Goal: Navigation & Orientation: Find specific page/section

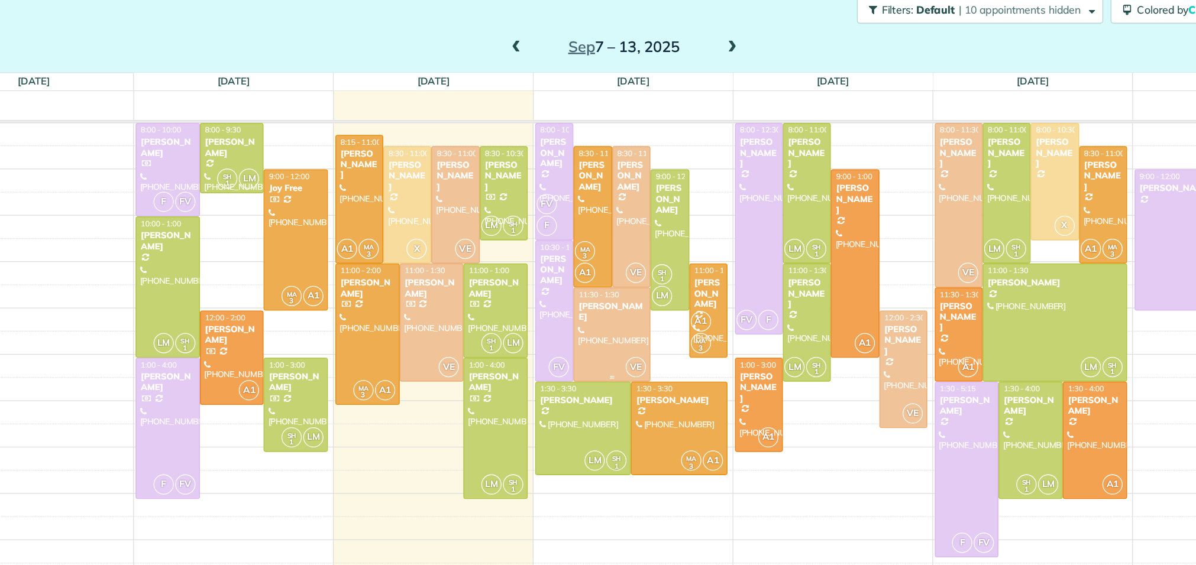
scroll to position [37, 0]
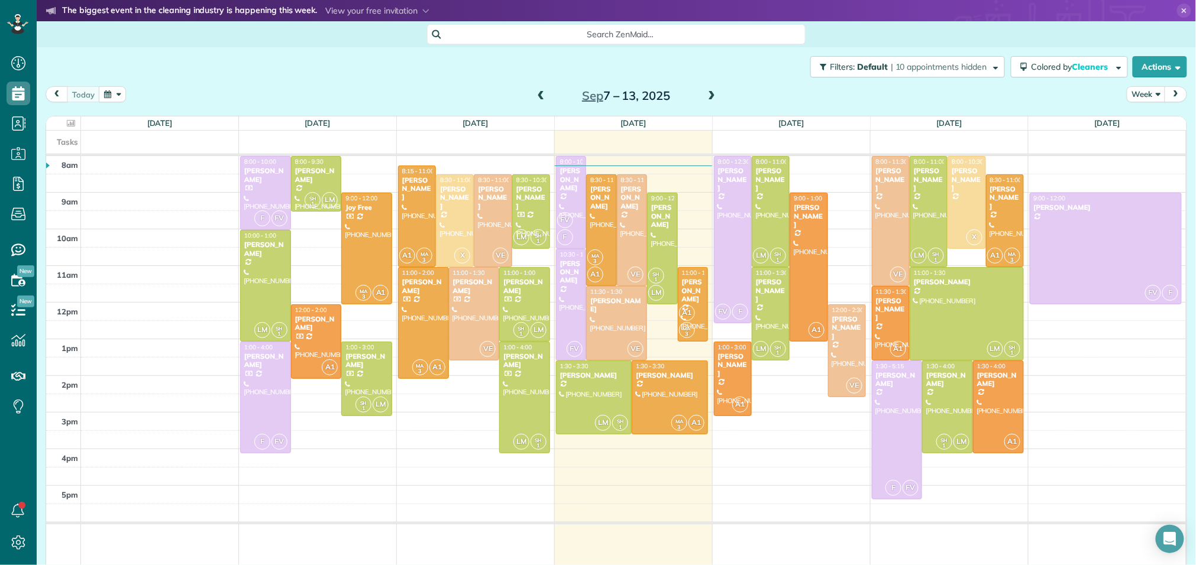
scroll to position [5, 5]
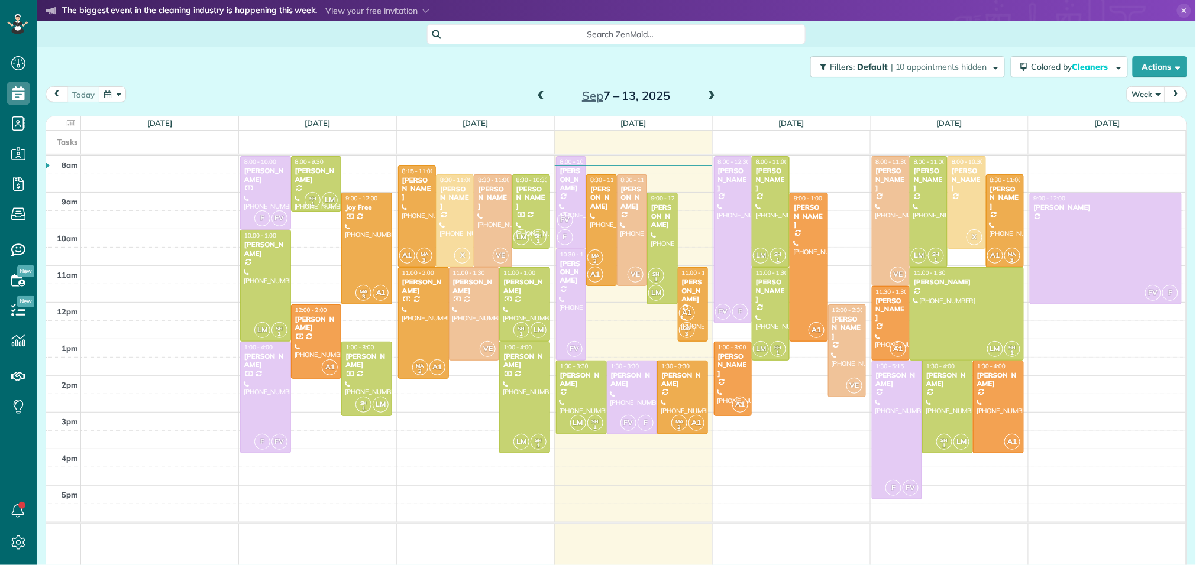
scroll to position [5, 5]
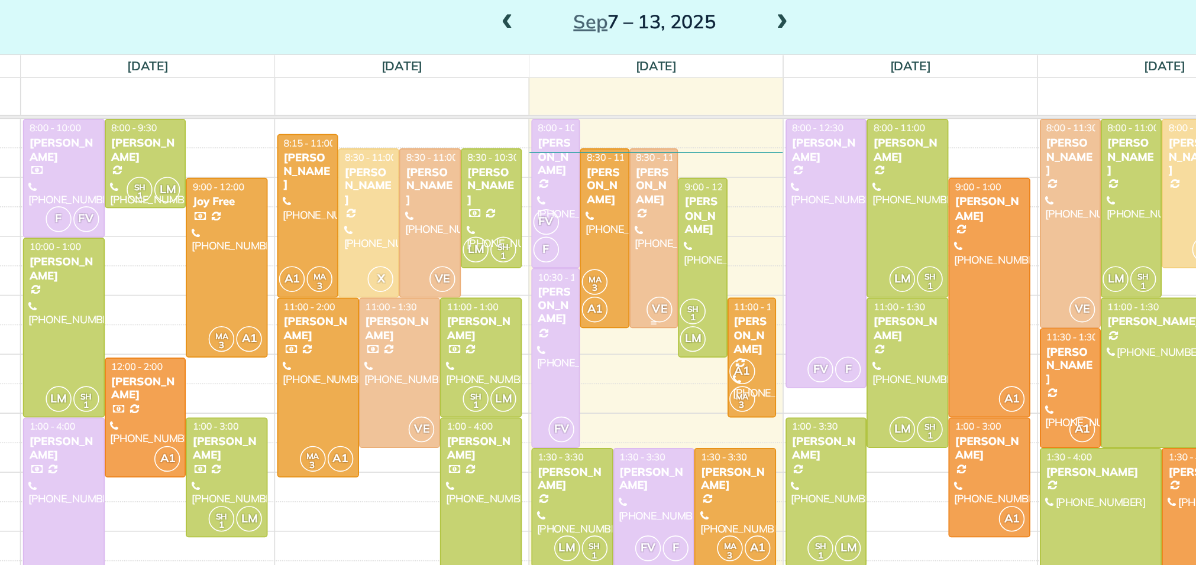
scroll to position [37, 0]
